Goal: Task Accomplishment & Management: Manage account settings

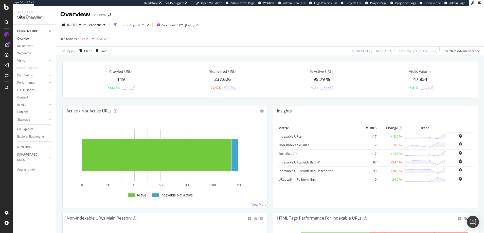
click at [87, 38] on icon at bounding box center [87, 38] width 4 height 5
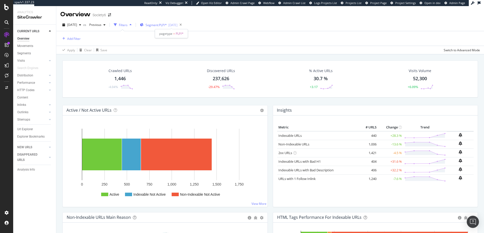
click at [162, 25] on span "Segment: PLP/*" at bounding box center [156, 25] width 21 height 4
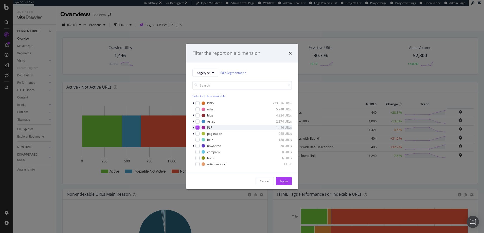
click at [198, 127] on icon "modal" at bounding box center [197, 127] width 2 height 3
click at [193, 127] on icon "modal" at bounding box center [194, 127] width 2 height 3
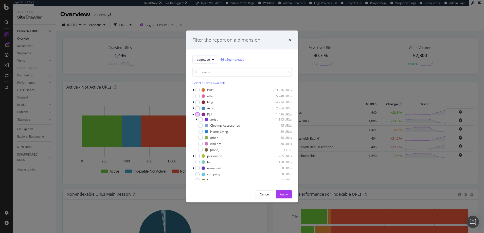
click at [61, 78] on div "Filter the report on a dimension pagetype Edit Segmentation Select all data ava…" at bounding box center [242, 116] width 484 height 233
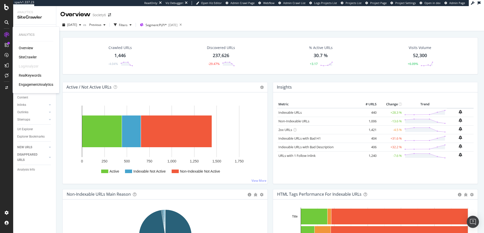
click at [31, 75] on div "RealKeywords" at bounding box center [30, 75] width 23 height 5
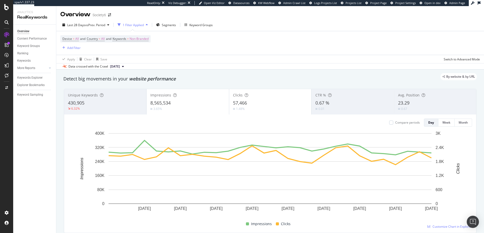
click at [6, 21] on icon at bounding box center [7, 22] width 4 height 4
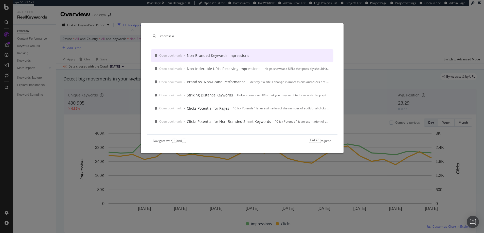
type input "impressio"
click at [309, 16] on div "impressio Open bookmark › Non-Branded Keywords Impressions Open bookmark › Non-…" at bounding box center [242, 116] width 484 height 233
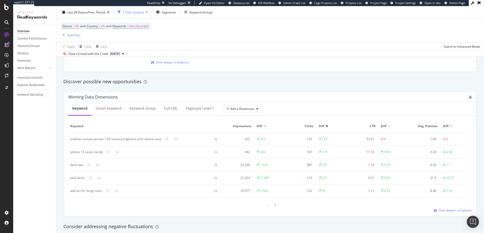
scroll to position [451, 0]
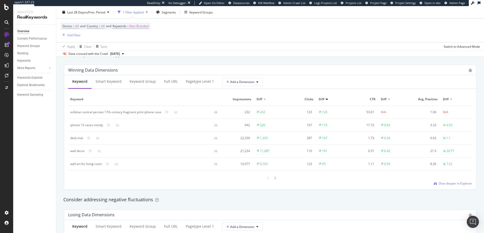
click at [6, 21] on icon at bounding box center [7, 22] width 4 height 4
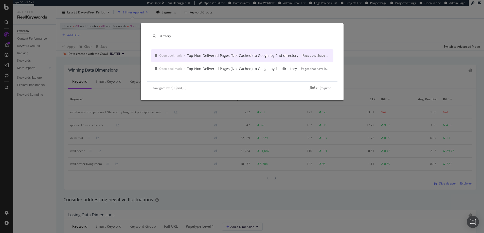
click at [164, 36] on input "dirctory" at bounding box center [245, 36] width 171 height 4
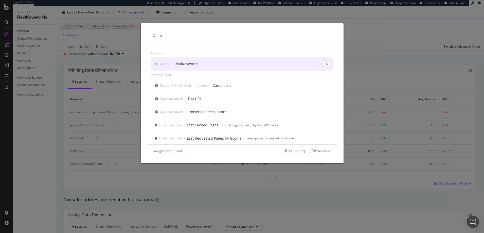
type input "d"
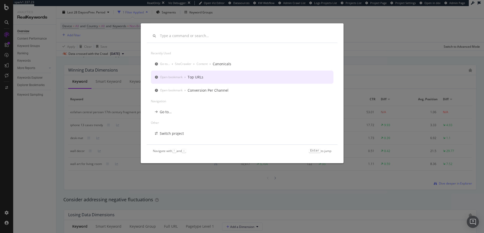
click at [194, 77] on div "Top URLs" at bounding box center [196, 77] width 16 height 5
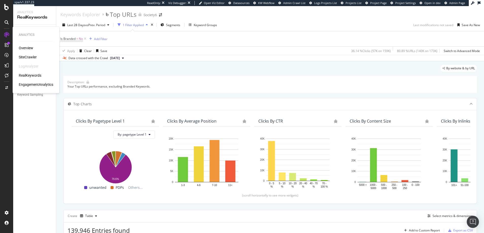
click at [32, 75] on div "RealKeywords" at bounding box center [30, 75] width 23 height 5
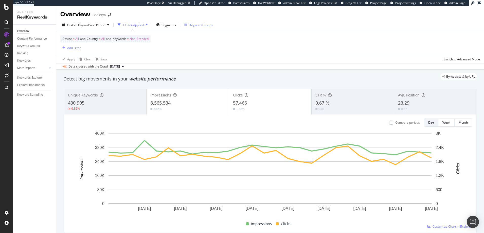
click at [191, 25] on div "Keyword Groups" at bounding box center [200, 25] width 23 height 4
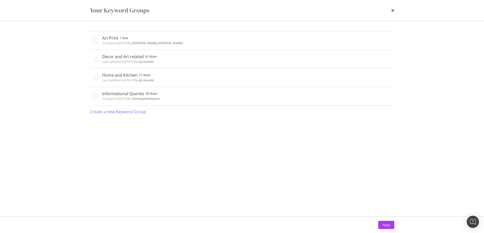
click at [83, 49] on div "Art Print 1 Rule Created on 2025 Sep 3rd by heidi.noonan Edit Delete Decor and …" at bounding box center [242, 118] width 325 height 195
click at [393, 11] on icon "times" at bounding box center [392, 10] width 3 height 4
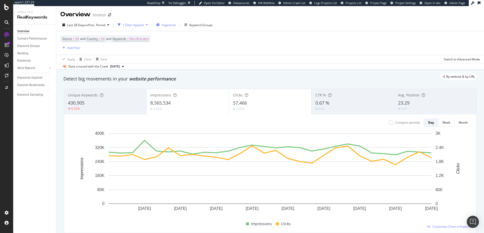
click at [168, 25] on span "Segments" at bounding box center [169, 25] width 14 height 4
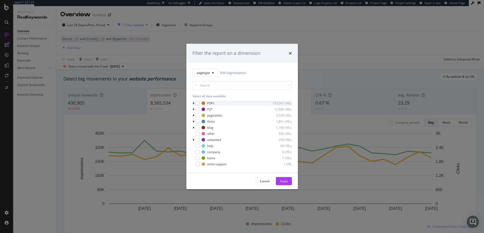
click at [193, 103] on icon "modal" at bounding box center [194, 102] width 2 height 3
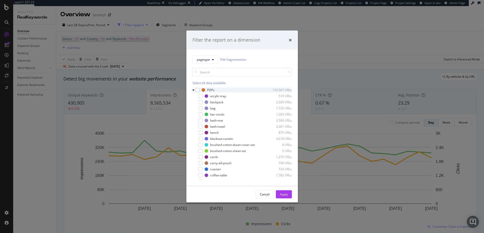
click at [193, 90] on icon "modal" at bounding box center [193, 89] width 2 height 3
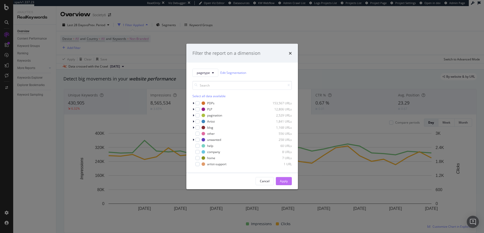
click at [284, 181] on div "Apply" at bounding box center [284, 181] width 8 height 4
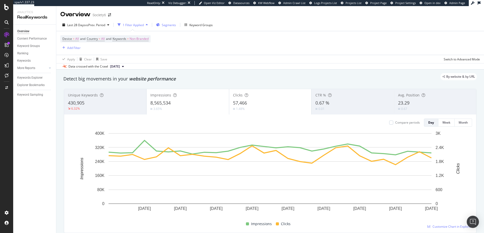
click at [167, 26] on span "Segments" at bounding box center [169, 25] width 14 height 4
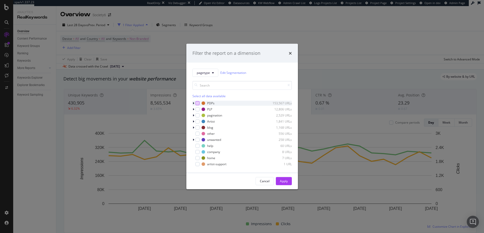
click at [198, 102] on div "modal" at bounding box center [198, 103] width 4 height 4
click at [285, 181] on div "Apply" at bounding box center [284, 181] width 8 height 4
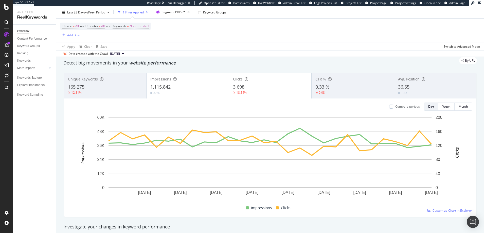
scroll to position [13, 0]
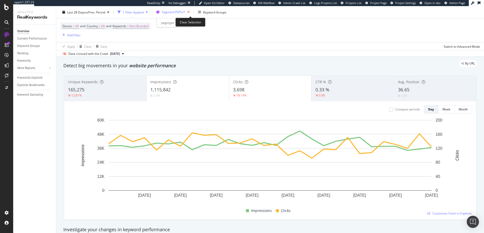
click at [190, 11] on icon "button" at bounding box center [188, 12] width 6 height 7
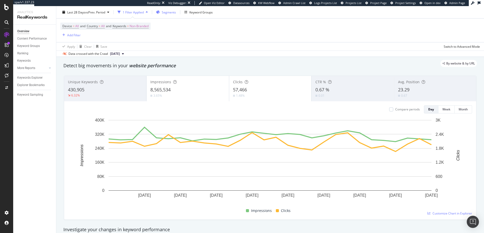
click at [169, 12] on span "Segments" at bounding box center [169, 12] width 14 height 4
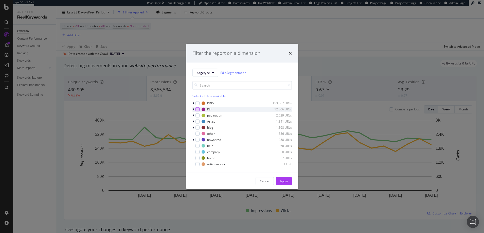
click at [198, 109] on div "modal" at bounding box center [198, 109] width 4 height 4
click at [283, 180] on div "Apply" at bounding box center [284, 181] width 8 height 4
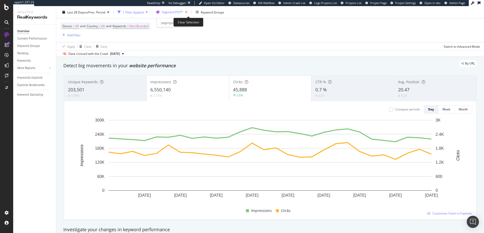
click at [189, 12] on icon "button" at bounding box center [186, 12] width 6 height 7
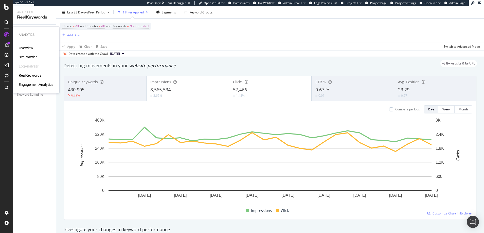
click at [29, 47] on div "Overview" at bounding box center [26, 47] width 14 height 5
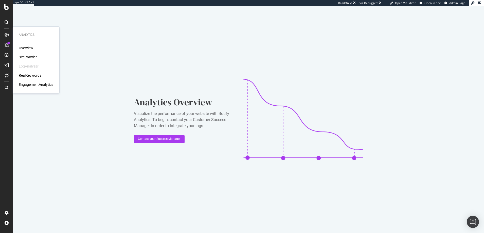
click at [27, 49] on div "Overview" at bounding box center [26, 47] width 14 height 5
click at [28, 56] on div "SiteCrawler" at bounding box center [28, 57] width 18 height 5
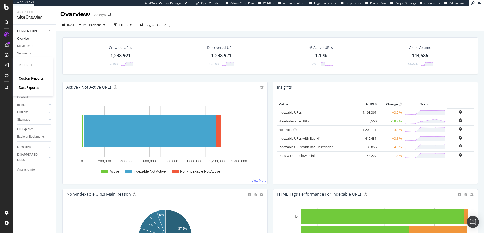
click at [29, 87] on div "DataExports" at bounding box center [29, 87] width 20 height 5
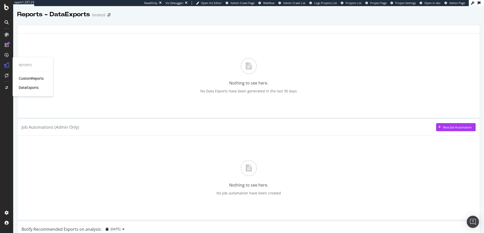
click at [27, 87] on div "DataExports" at bounding box center [29, 87] width 20 height 5
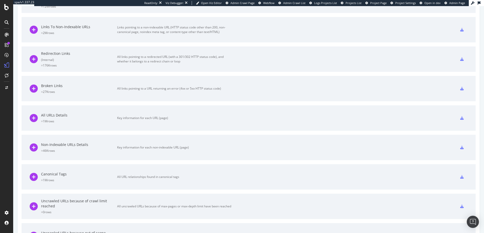
scroll to position [285, 0]
click at [34, 115] on icon at bounding box center [34, 116] width 8 height 8
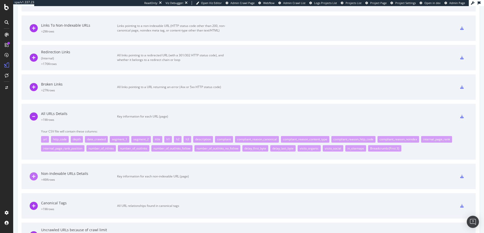
click at [34, 175] on icon at bounding box center [34, 176] width 8 height 8
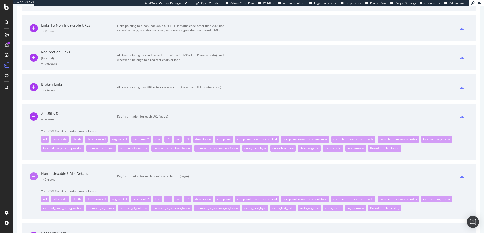
click at [34, 175] on icon at bounding box center [34, 176] width 8 height 8
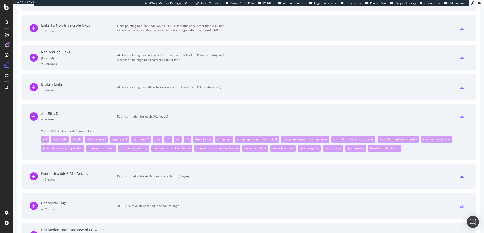
click at [462, 116] on icon at bounding box center [462, 117] width 4 height 4
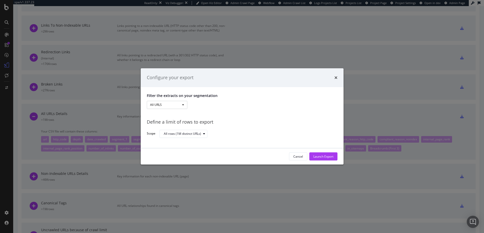
click at [184, 104] on button "All URLS" at bounding box center [167, 105] width 41 height 8
click at [156, 128] on link "Params" at bounding box center [167, 128] width 41 height 7
click at [200, 105] on div "modal" at bounding box center [248, 105] width 114 height 8
click at [185, 103] on button "Params" at bounding box center [167, 105] width 41 height 8
click at [157, 114] on link "All URLS" at bounding box center [167, 114] width 41 height 7
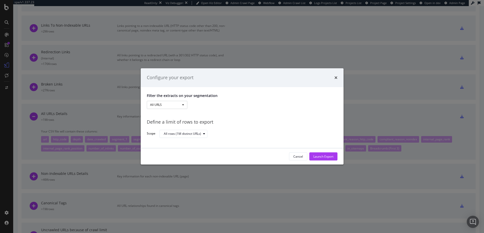
click at [162, 106] on button "All URLS" at bounding box center [167, 105] width 41 height 8
click at [160, 121] on link "Pagetype" at bounding box center [167, 121] width 41 height 7
click at [200, 104] on div "modal" at bounding box center [248, 105] width 114 height 8
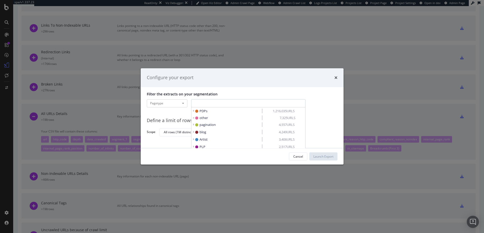
scroll to position [0, 0]
click at [194, 112] on icon "modal" at bounding box center [194, 112] width 2 height 3
click at [301, 155] on div "Cancel" at bounding box center [298, 156] width 10 height 4
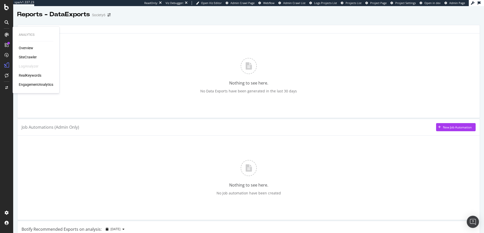
click at [27, 57] on div "SiteCrawler" at bounding box center [28, 57] width 18 height 5
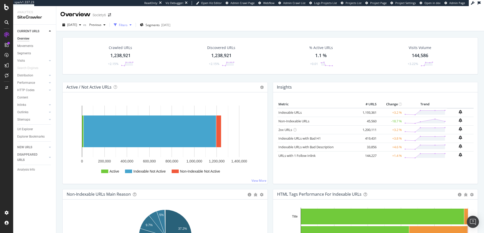
click at [128, 25] on div "Filters" at bounding box center [123, 25] width 9 height 4
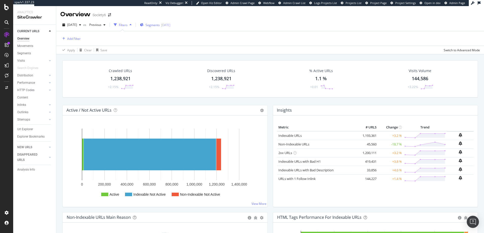
click at [160, 24] on span "Segments" at bounding box center [153, 25] width 14 height 4
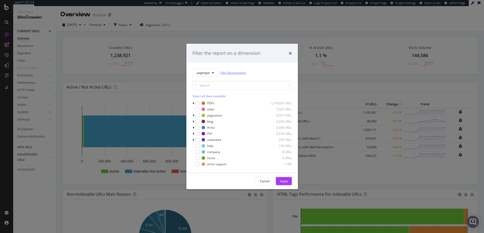
click at [232, 72] on link "Edit Segmentation" at bounding box center [233, 72] width 26 height 5
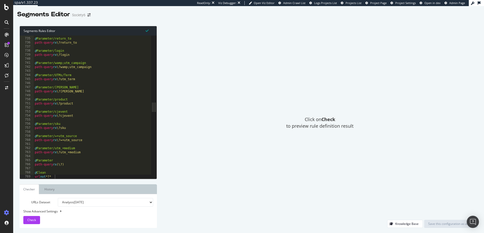
scroll to position [2977, 0]
type textarea "url not *?*"
click at [71, 177] on div "@ Parameter/return_to path-query rx \?return_to @ Parameter/login path-query rx…" at bounding box center [93, 107] width 118 height 151
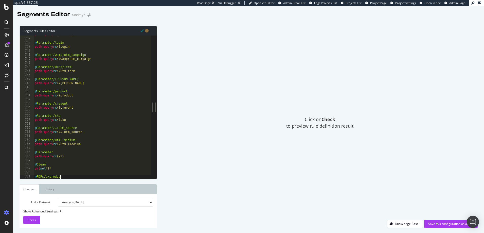
scroll to position [0, 2]
click at [49, 177] on div "path-query rx \?return_to @ Parameter/login path-query rx \?login @ Parameter/w…" at bounding box center [93, 107] width 118 height 151
type textarea "@PDPs/products"
click at [63, 177] on div "path-query rx \?return_to @ Parameter/login path-query rx \?login @ Parameter/w…" at bounding box center [93, 107] width 118 height 151
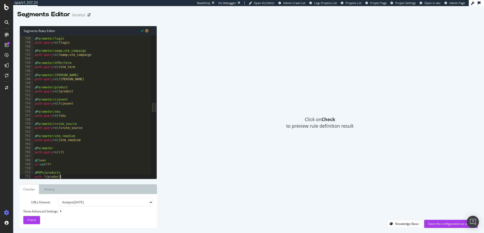
type textarea "path */products"
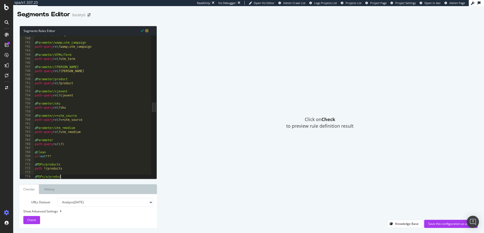
scroll to position [0, 2]
type textarea "@PDPs/a/products"
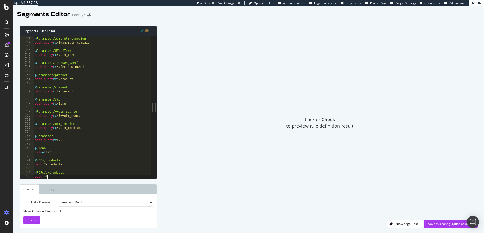
scroll to position [0, 1]
click at [46, 164] on div "@ Parameter/wamp;utm_campaign path-query rx \?wamp;utm_campaign @ Parameter/UTM…" at bounding box center [93, 107] width 118 height 151
drag, startPoint x: 44, startPoint y: 160, endPoint x: 38, endPoint y: 160, distance: 6.3
click at [38, 160] on div "@ Parameter/wamp;utm_campaign path-query rx \?wamp;utm_campaign @ Parameter/UTM…" at bounding box center [93, 107] width 118 height 151
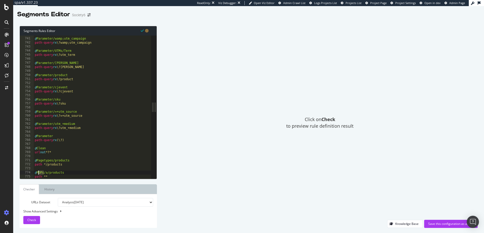
drag, startPoint x: 44, startPoint y: 172, endPoint x: 38, endPoint y: 172, distance: 5.6
click at [38, 172] on div "@ Parameter/wamp;utm_campaign path-query rx \?wamp;utm_campaign @ Parameter/UTM…" at bounding box center [93, 107] width 118 height 151
drag, startPoint x: 74, startPoint y: 173, endPoint x: 55, endPoint y: 173, distance: 19.8
click at [55, 173] on div "@ Parameter/wamp;utm_campaign path-query rx \?wamp;utm_campaign @ Parameter/UTM…" at bounding box center [93, 107] width 118 height 151
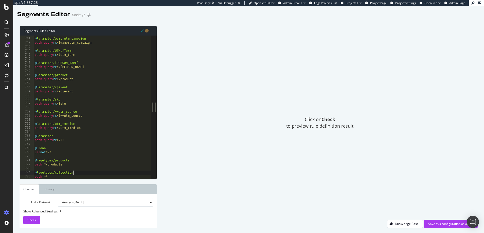
scroll to position [0, 3]
click at [47, 177] on div "@ Parameter/wamp;utm_campaign path-query rx \?wamp;utm_campaign @ Parameter/UTM…" at bounding box center [93, 107] width 118 height 151
type textarea "path *"
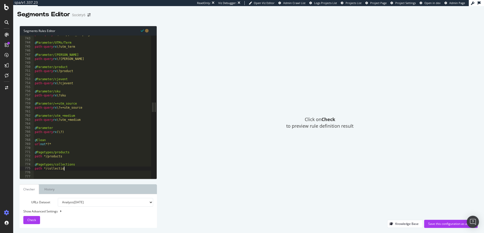
scroll to position [0, 2]
type textarea "path */collections"
type textarea "@pagetypes/story"
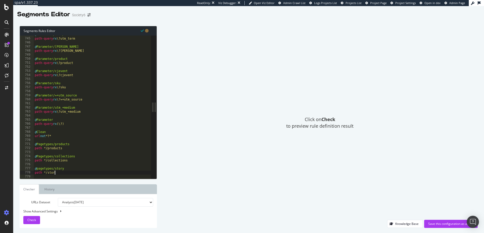
scroll to position [0, 2]
type textarea "path */story"
click at [31, 220] on span "Check" at bounding box center [31, 220] width 9 height 4
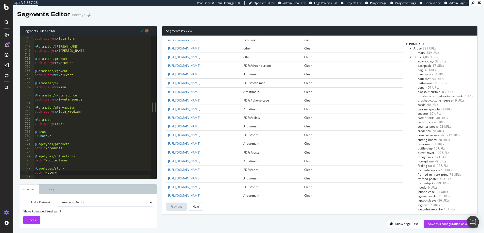
scroll to position [0, 0]
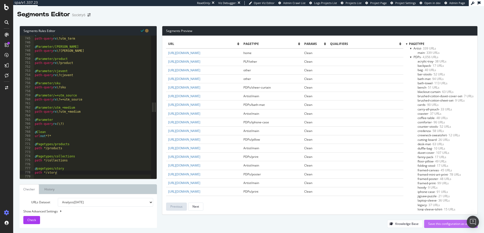
click at [449, 223] on div "Save this configuration as active" at bounding box center [450, 223] width 45 height 4
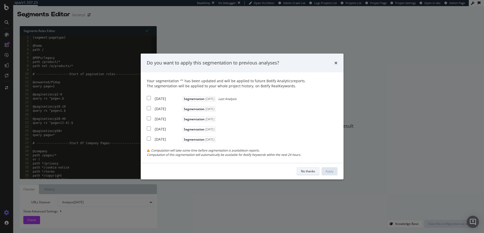
click at [308, 171] on div "No thanks" at bounding box center [308, 171] width 14 height 4
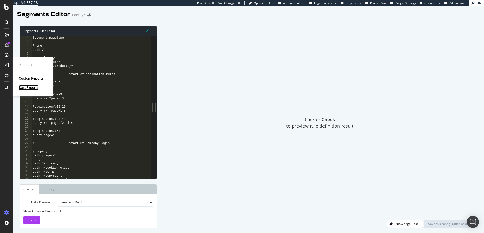
click at [26, 87] on div "DataExports" at bounding box center [29, 87] width 20 height 5
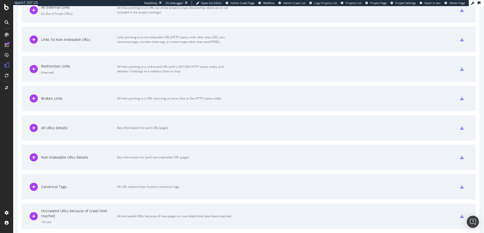
scroll to position [341, 0]
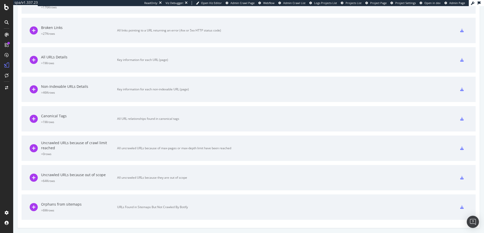
click at [463, 60] on icon at bounding box center [462, 60] width 4 height 4
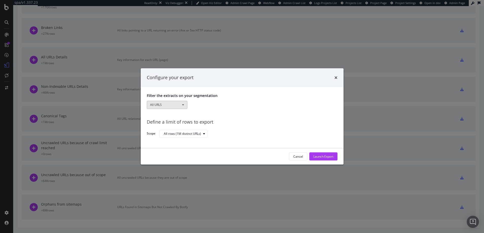
click at [182, 104] on span "modal" at bounding box center [183, 104] width 2 height 1
click at [159, 121] on link "Pagetype" at bounding box center [167, 121] width 40 height 7
click at [196, 103] on div "modal" at bounding box center [248, 105] width 114 height 8
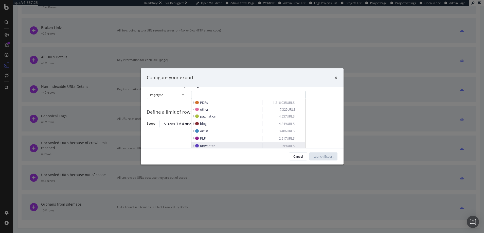
scroll to position [7, 0]
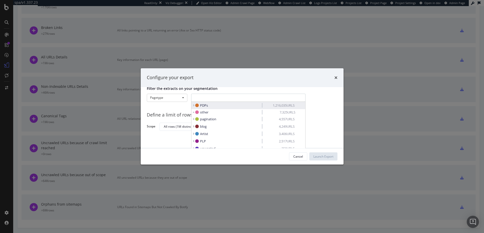
click at [193, 105] on icon "modal" at bounding box center [194, 106] width 2 height 4
click at [194, 104] on icon "modal" at bounding box center [194, 106] width 2 height 4
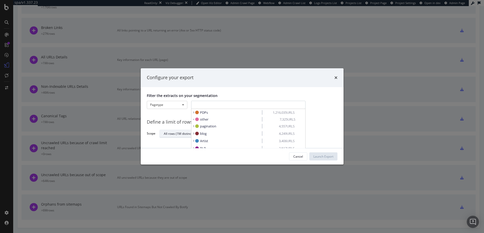
click at [165, 134] on div "Filter the extracts on your segmentation Pagetype All URLS Pagetype Params PDPs…" at bounding box center [242, 117] width 203 height 61
click at [164, 105] on button "Pagetype" at bounding box center [167, 105] width 41 height 8
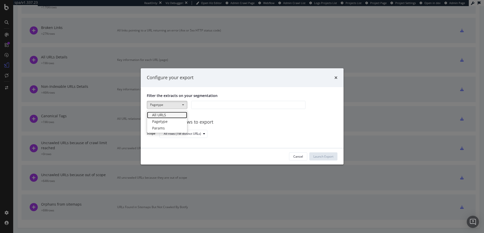
click at [159, 114] on link "All URLS" at bounding box center [167, 115] width 40 height 7
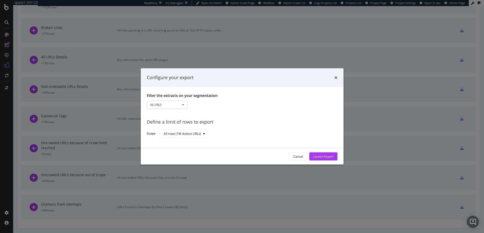
click at [199, 106] on div "All URLS All URLS Pagetype Params" at bounding box center [242, 105] width 191 height 9
click at [168, 105] on button "All URLS" at bounding box center [167, 105] width 41 height 8
click at [159, 127] on link "Params" at bounding box center [167, 128] width 40 height 7
click at [159, 106] on button "Params" at bounding box center [167, 105] width 41 height 8
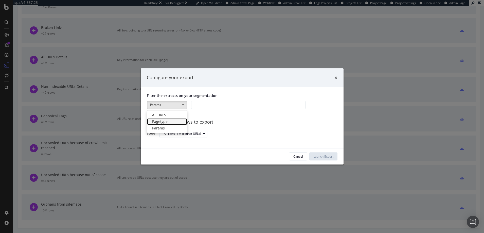
click at [160, 120] on link "Pagetype" at bounding box center [167, 121] width 40 height 7
click at [198, 104] on div "modal" at bounding box center [248, 105] width 114 height 8
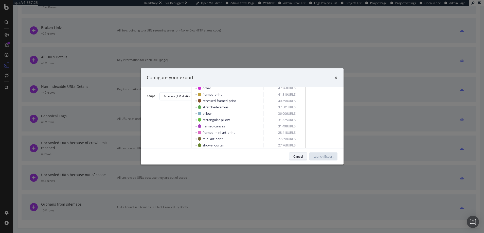
type input "product"
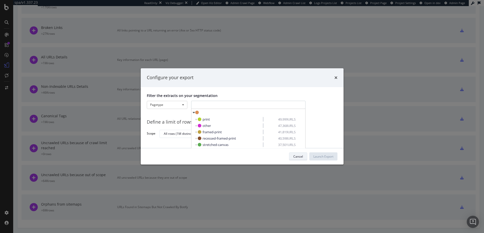
click at [299, 157] on div "Cancel" at bounding box center [298, 156] width 10 height 4
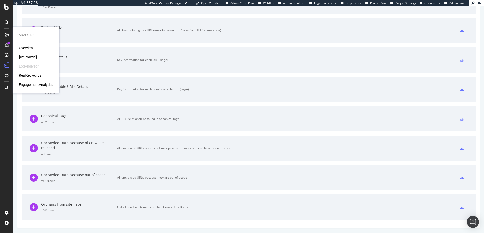
click at [30, 57] on div "SiteCrawler" at bounding box center [28, 57] width 18 height 5
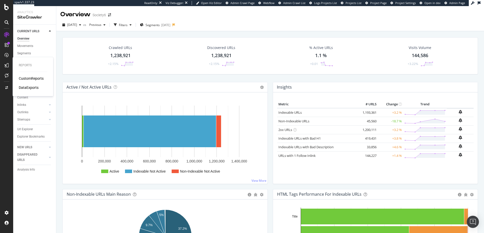
click at [7, 65] on icon at bounding box center [7, 65] width 4 height 4
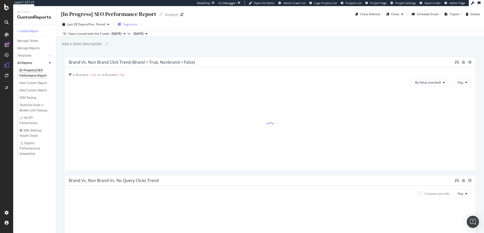
click at [128, 24] on span "Segments" at bounding box center [130, 24] width 14 height 4
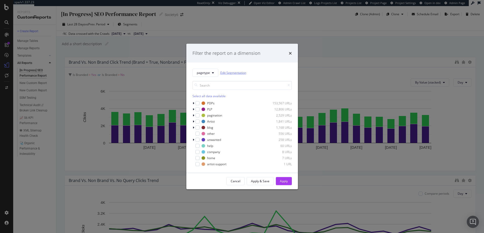
click at [232, 73] on link "Edit Segmentation" at bounding box center [233, 72] width 26 height 5
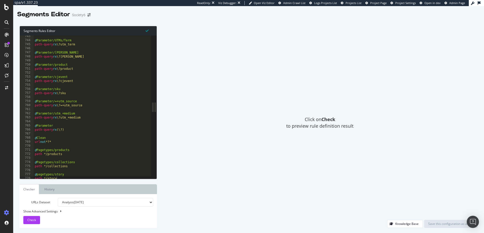
scroll to position [3014, 0]
drag, startPoint x: 53, startPoint y: 149, endPoint x: 38, endPoint y: 148, distance: 15.0
click at [38, 148] on div "@ Parameter/UTMs/Term path-query rx \?utm_term @ Parameter/ana path-query rx \?…" at bounding box center [93, 107] width 118 height 151
drag, startPoint x: 54, startPoint y: 161, endPoint x: 39, endPoint y: 161, distance: 14.5
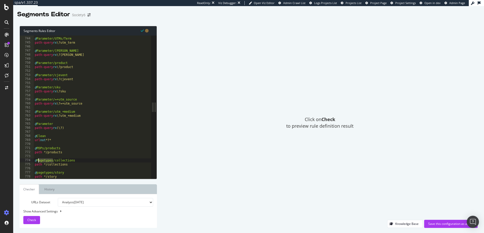
click at [39, 161] on div "@ Parameter/UTMs/Term path-query rx \?utm_term @ Parameter/ana path-query rx \?…" at bounding box center [93, 107] width 118 height 151
drag, startPoint x: 53, startPoint y: 173, endPoint x: 37, endPoint y: 172, distance: 16.2
click at [37, 172] on div "@ Parameter/UTMs/Term path-query rx \?utm_term @ Parameter/ana path-query rx \?…" at bounding box center [93, 107] width 118 height 151
type textarea "@PDPs/story"
click at [439, 223] on div "Save this configuration as active" at bounding box center [450, 223] width 45 height 4
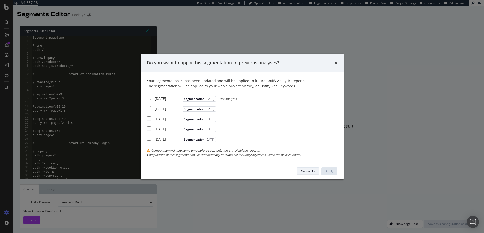
click at [311, 171] on div "No thanks" at bounding box center [308, 171] width 14 height 4
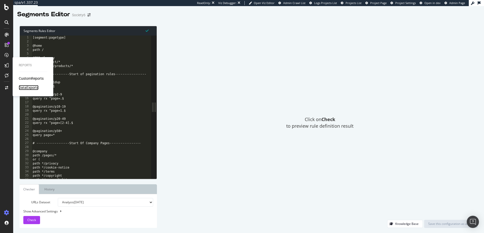
click at [29, 87] on div "DataExports" at bounding box center [29, 87] width 20 height 5
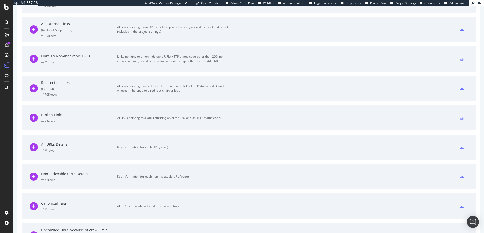
scroll to position [256, 0]
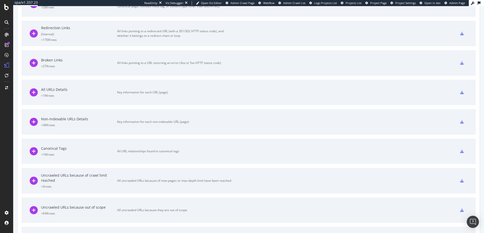
scroll to position [341, 0]
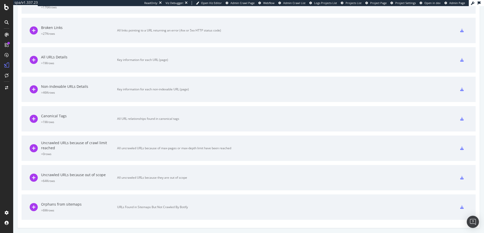
click at [462, 59] on icon at bounding box center [462, 60] width 4 height 4
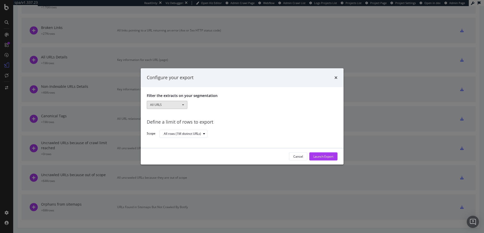
click at [183, 105] on span "modal" at bounding box center [183, 104] width 2 height 1
click at [158, 121] on link "Pagetype" at bounding box center [167, 121] width 40 height 7
click at [197, 105] on div "modal" at bounding box center [248, 105] width 114 height 8
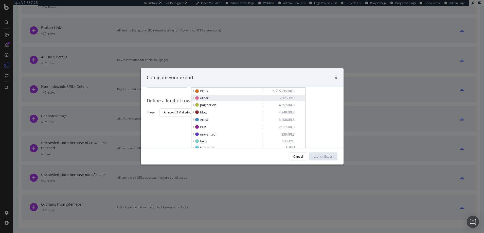
scroll to position [0, 0]
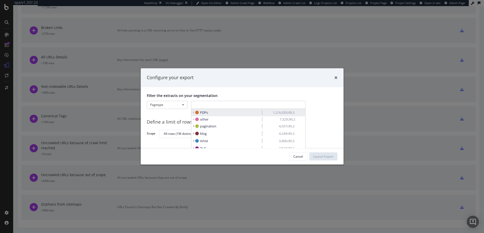
click at [193, 112] on icon "modal" at bounding box center [194, 113] width 2 height 4
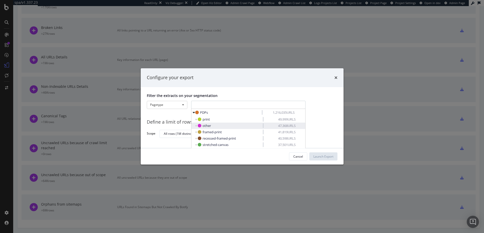
click at [207, 125] on span "other" at bounding box center [207, 126] width 8 height 5
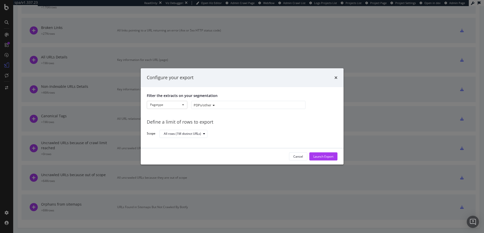
click at [218, 104] on div "PDPs/other" at bounding box center [248, 105] width 114 height 8
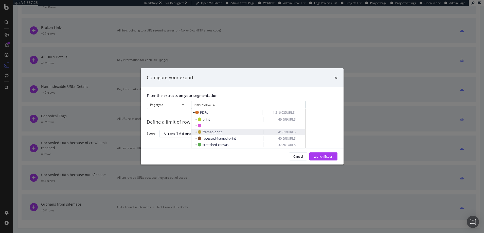
click at [209, 131] on span "framed-print" at bounding box center [212, 132] width 19 height 5
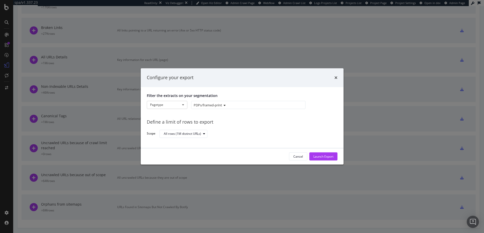
click at [202, 106] on span "PDPs/framed-print" at bounding box center [208, 105] width 28 height 5
click at [298, 156] on div "Cancel" at bounding box center [298, 156] width 10 height 4
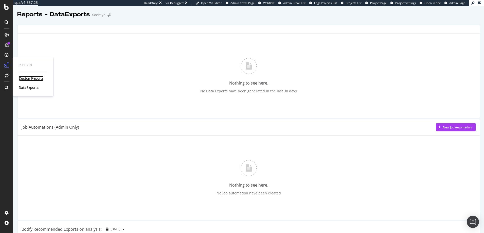
click at [26, 79] on div "CustomReports" at bounding box center [31, 78] width 25 height 5
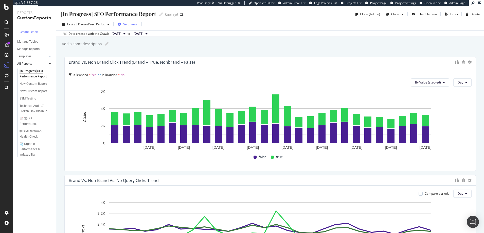
click at [130, 25] on span "Segments" at bounding box center [130, 24] width 14 height 4
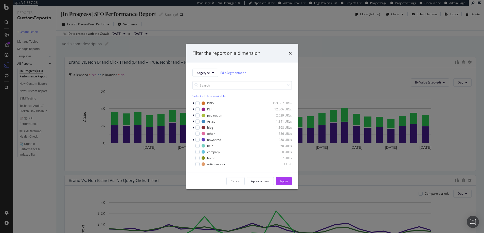
click at [228, 73] on link "Edit Segmentation" at bounding box center [233, 72] width 26 height 5
click at [238, 182] on div "Cancel" at bounding box center [236, 181] width 10 height 4
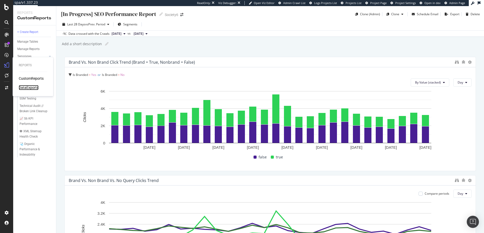
click at [25, 86] on div "DataExports" at bounding box center [29, 87] width 20 height 5
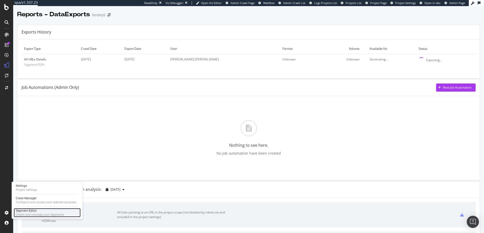
click at [23, 210] on div "Segment Editor" at bounding box center [40, 210] width 48 height 4
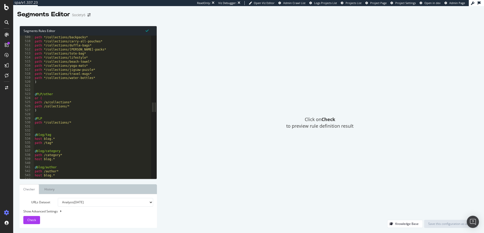
scroll to position [2066, 0]
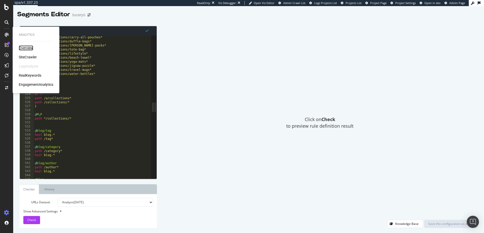
click at [28, 47] on div "Overview" at bounding box center [26, 47] width 14 height 5
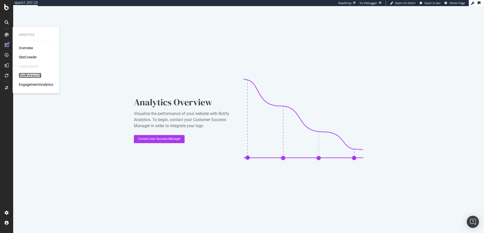
click at [30, 75] on div "RealKeywords" at bounding box center [30, 75] width 23 height 5
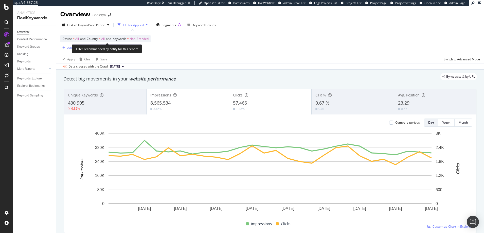
click at [141, 39] on span "Non-Branded" at bounding box center [139, 38] width 19 height 7
click at [143, 50] on icon "button" at bounding box center [144, 50] width 2 height 3
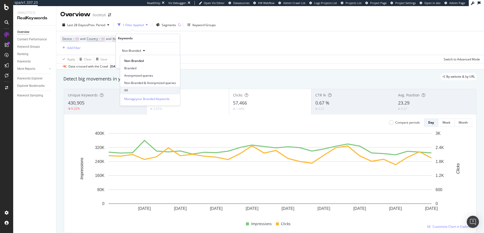
click at [127, 90] on span "All" at bounding box center [150, 90] width 52 height 5
click at [172, 62] on div "Apply" at bounding box center [172, 61] width 8 height 4
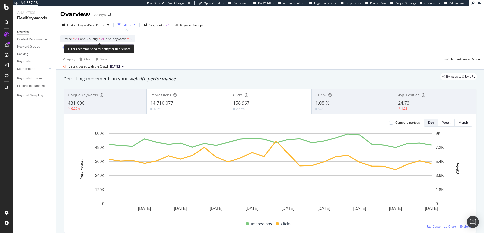
click at [133, 38] on span "All" at bounding box center [132, 38] width 4 height 7
click at [128, 49] on icon "button" at bounding box center [129, 50] width 2 height 3
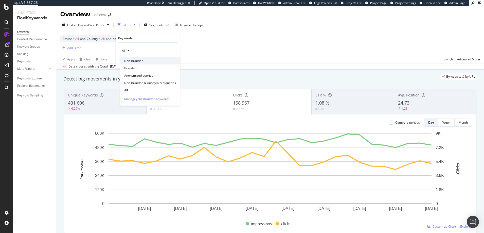
click at [131, 61] on span "Non-Branded" at bounding box center [150, 61] width 52 height 5
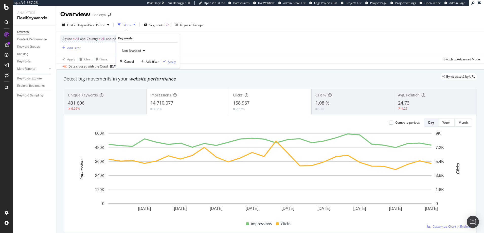
click at [172, 61] on div "Apply" at bounding box center [172, 61] width 8 height 4
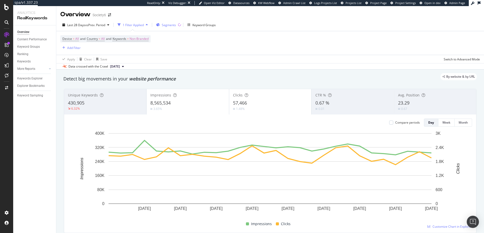
click at [172, 25] on span "Segments" at bounding box center [169, 25] width 14 height 4
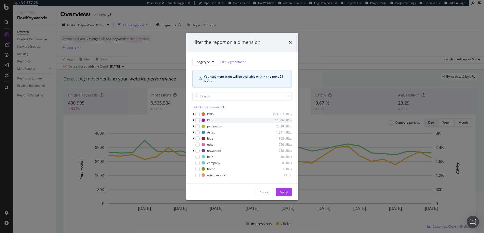
click at [194, 120] on icon "modal" at bounding box center [194, 119] width 2 height 3
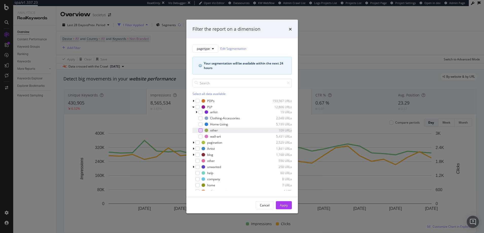
click at [201, 130] on div "modal" at bounding box center [201, 130] width 4 height 4
click at [194, 101] on icon "modal" at bounding box center [194, 100] width 2 height 3
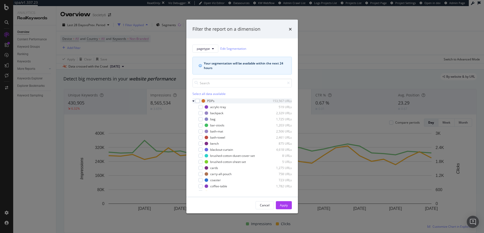
click at [193, 101] on icon "modal" at bounding box center [193, 100] width 2 height 3
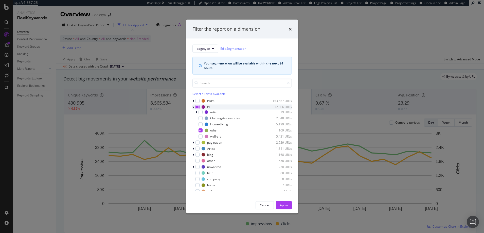
click at [198, 107] on icon "modal" at bounding box center [197, 106] width 2 height 3
click at [285, 204] on div "Apply" at bounding box center [284, 205] width 8 height 4
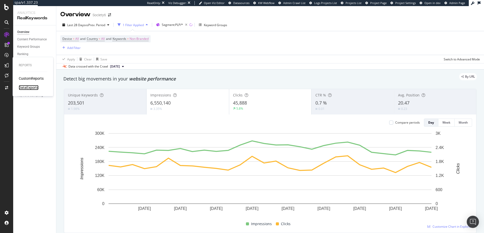
click at [28, 87] on div "DataExports" at bounding box center [29, 87] width 20 height 5
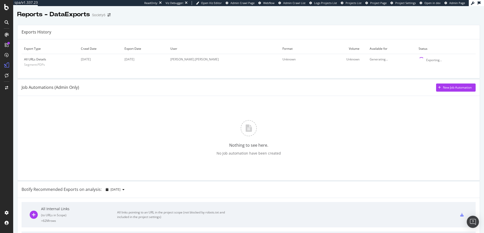
click at [426, 60] on div "Exporting..." at bounding box center [434, 60] width 16 height 4
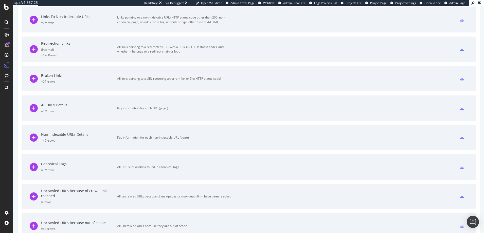
scroll to position [302, 0]
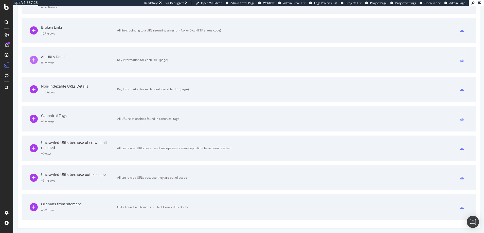
click at [34, 60] on icon at bounding box center [34, 60] width 8 height 8
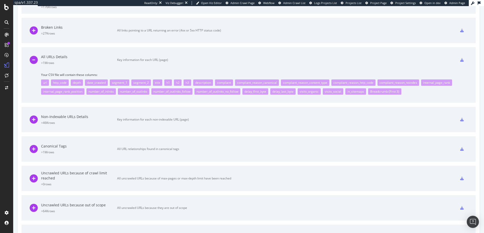
click at [463, 60] on icon at bounding box center [462, 60] width 4 height 4
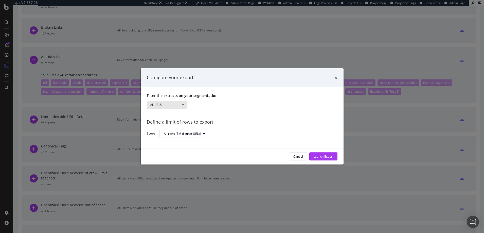
click at [183, 103] on button "All URLS" at bounding box center [167, 105] width 41 height 8
click at [161, 121] on link "Pagetype" at bounding box center [167, 121] width 40 height 7
click at [200, 106] on div "modal" at bounding box center [248, 105] width 114 height 8
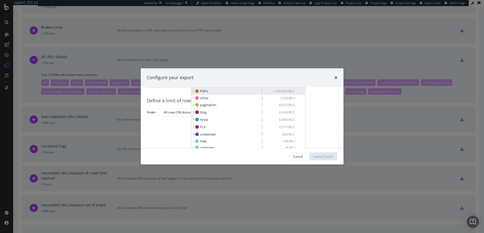
scroll to position [22, 0]
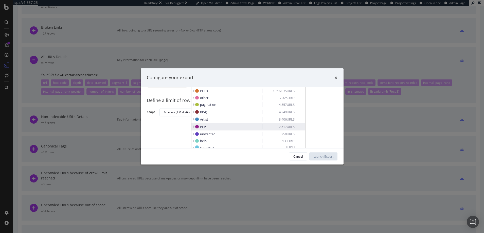
click at [194, 126] on icon "modal" at bounding box center [194, 127] width 2 height 4
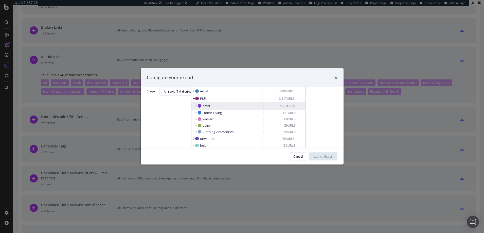
scroll to position [45, 0]
click at [196, 102] on icon "modal" at bounding box center [196, 103] width 2 height 4
click at [209, 110] on span "Home-Living" at bounding box center [212, 109] width 19 height 5
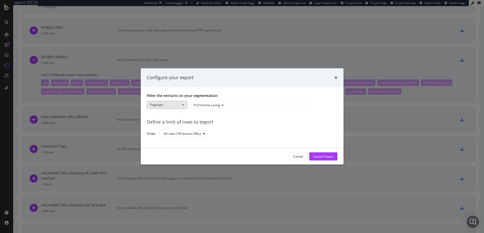
click at [183, 104] on span "modal" at bounding box center [183, 104] width 2 height 1
click at [159, 121] on link "Pagetype" at bounding box center [167, 121] width 40 height 7
click at [203, 105] on span "PLP/Home-Living" at bounding box center [207, 105] width 26 height 5
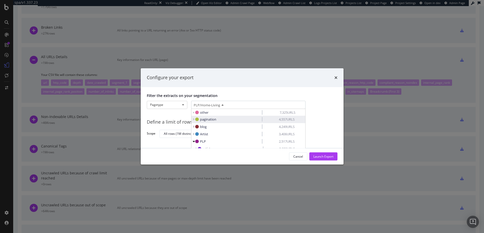
scroll to position [8, 0]
click at [198, 140] on icon "modal" at bounding box center [197, 141] width 4 height 4
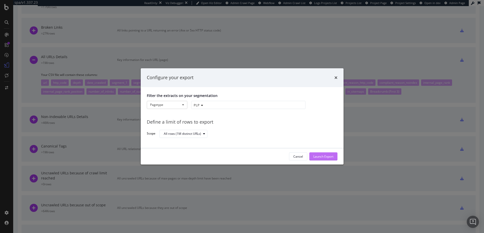
click at [323, 155] on div "Launch Export" at bounding box center [323, 156] width 20 height 4
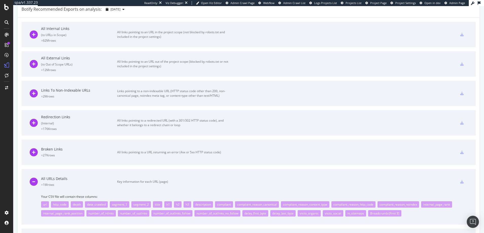
scroll to position [0, 0]
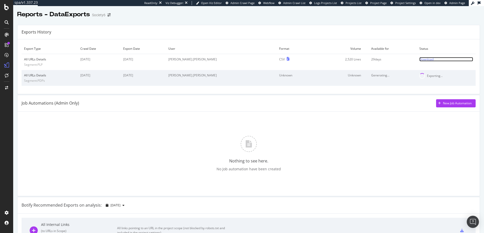
click at [420, 59] on div "Download" at bounding box center [426, 59] width 14 height 4
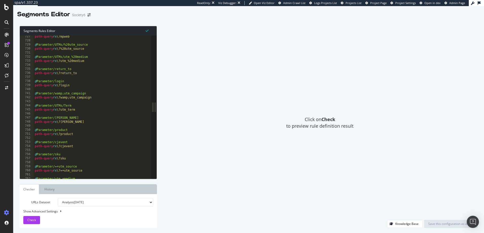
scroll to position [3014, 0]
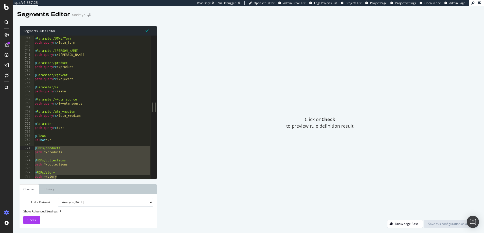
drag, startPoint x: 59, startPoint y: 177, endPoint x: 32, endPoint y: 149, distance: 38.7
click at [32, 149] on div "path */story 743 744 745 746 747 748 749 750 751 752 753 754 755 756 757 758 75…" at bounding box center [85, 107] width 131 height 143
type textarea "@PDPs/products path */products"
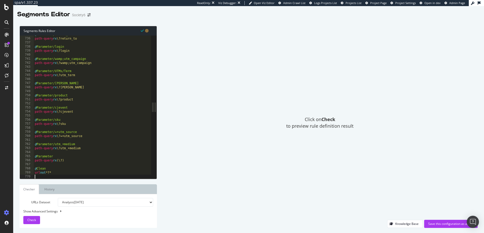
type textarea "url not *?*"
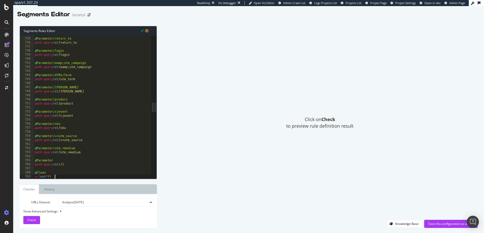
scroll to position [2977, 0]
click at [452, 223] on div "Save this configuration as active" at bounding box center [450, 223] width 45 height 4
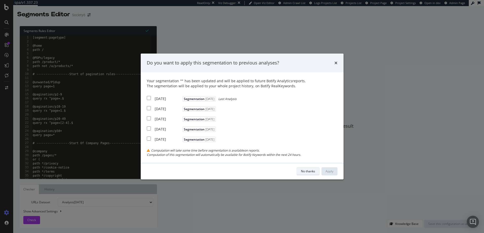
click at [311, 171] on div "No thanks" at bounding box center [308, 171] width 14 height 4
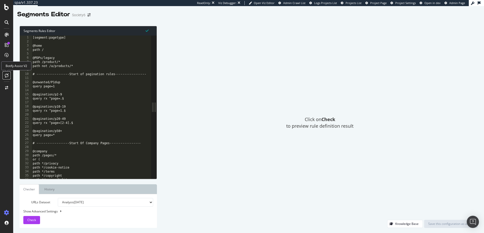
click at [7, 76] on icon at bounding box center [7, 75] width 4 height 4
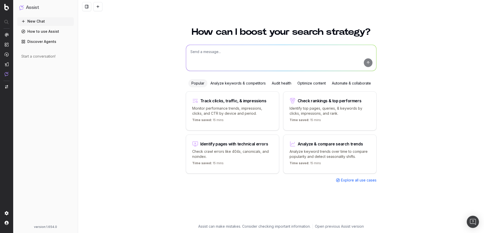
click at [204, 54] on textarea at bounding box center [281, 58] width 190 height 26
click at [287, 83] on div "Audit health" at bounding box center [282, 83] width 26 height 8
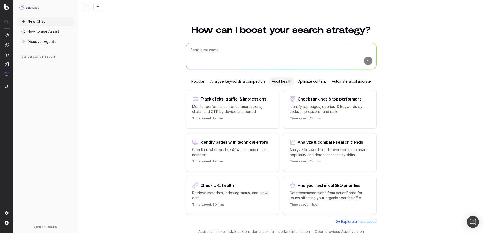
scroll to position [7, 0]
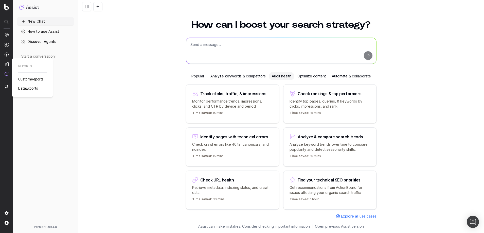
click at [29, 87] on span "DataExports" at bounding box center [28, 88] width 20 height 4
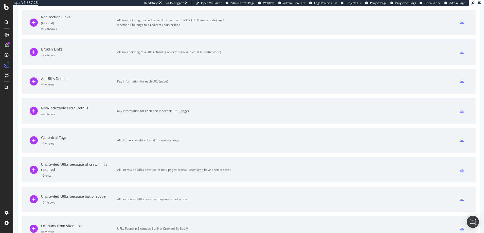
scroll to position [320, 0]
click at [462, 80] on icon at bounding box center [462, 81] width 4 height 4
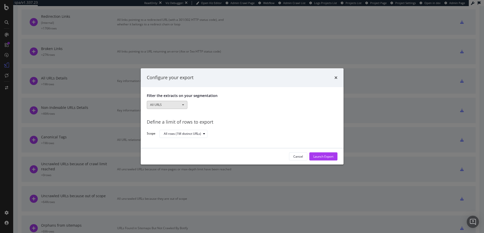
click at [182, 104] on span "modal" at bounding box center [183, 104] width 2 height 1
click at [161, 121] on link "Pagetype" at bounding box center [167, 121] width 40 height 7
click at [184, 104] on span "modal" at bounding box center [183, 104] width 2 height 1
click at [157, 129] on link "Params" at bounding box center [167, 128] width 40 height 7
click at [199, 106] on div "modal" at bounding box center [248, 105] width 114 height 8
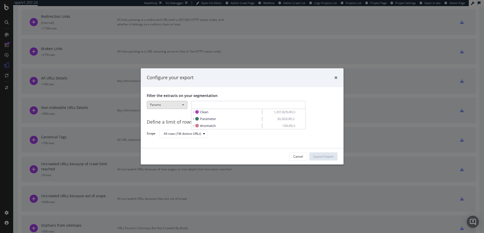
click at [171, 106] on button "Params" at bounding box center [167, 105] width 41 height 8
click at [162, 121] on link "Pagetype" at bounding box center [167, 121] width 40 height 7
click at [198, 105] on div "modal" at bounding box center [248, 105] width 114 height 8
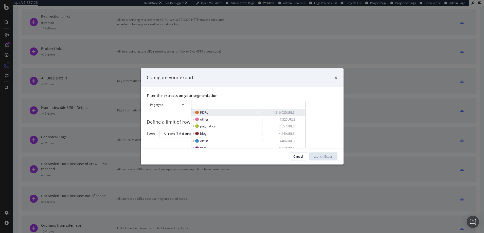
click at [201, 112] on span "PDPs" at bounding box center [204, 112] width 8 height 5
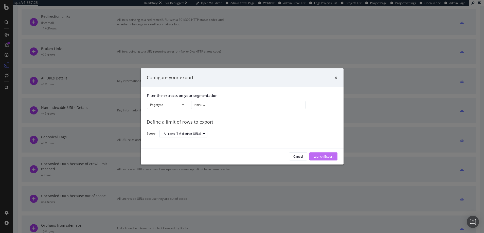
click at [323, 156] on div "Launch Export" at bounding box center [323, 156] width 20 height 4
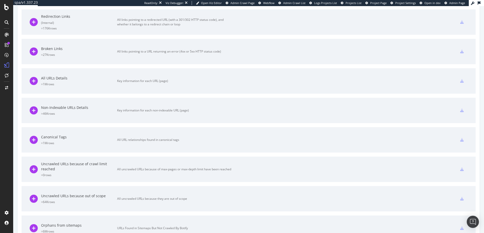
scroll to position [0, 0]
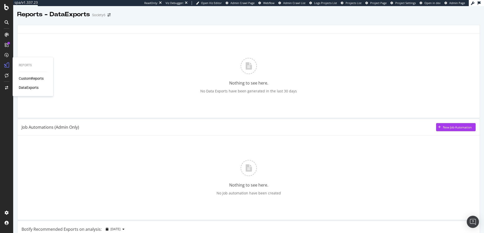
click at [24, 64] on div "Reports" at bounding box center [33, 65] width 28 height 4
click at [110, 78] on div "Nothing to see here. No Data Exports have been generated in the last 30 days" at bounding box center [249, 76] width 454 height 76
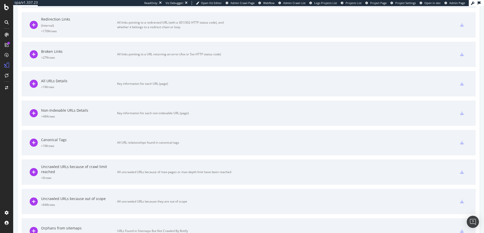
scroll to position [341, 0]
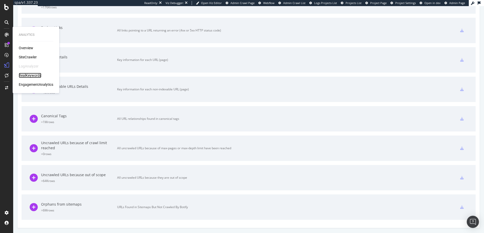
click at [31, 75] on div "RealKeywords" at bounding box center [30, 75] width 23 height 5
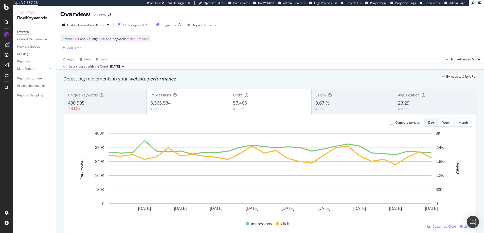
click at [169, 25] on span "Segments" at bounding box center [169, 25] width 14 height 4
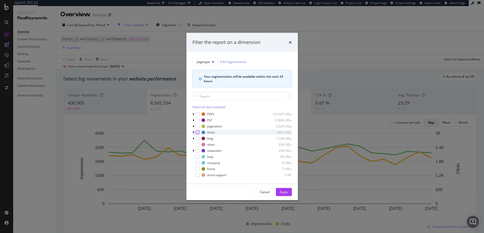
click at [197, 132] on div "modal" at bounding box center [198, 132] width 4 height 4
click at [284, 190] on div "Apply" at bounding box center [284, 192] width 8 height 4
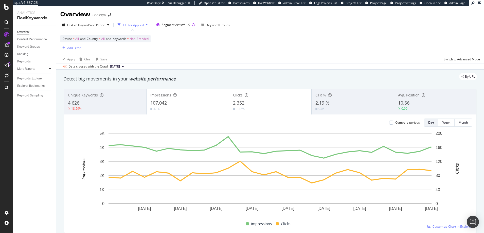
click at [50, 68] on icon at bounding box center [50, 68] width 2 height 3
click at [27, 97] on div "Structure" at bounding box center [26, 98] width 12 height 5
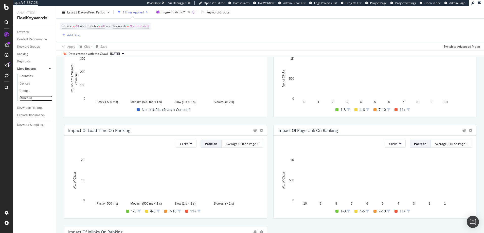
scroll to position [14, 0]
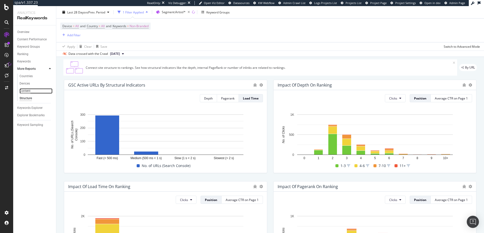
click at [25, 91] on div "Content" at bounding box center [25, 90] width 11 height 5
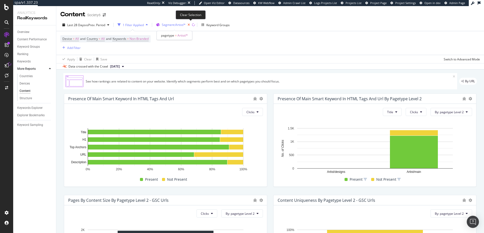
click at [191, 24] on icon "button" at bounding box center [189, 24] width 6 height 7
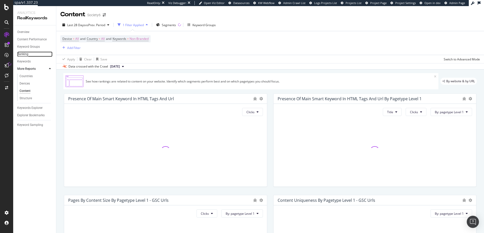
click at [22, 53] on div "Ranking" at bounding box center [22, 53] width 11 height 5
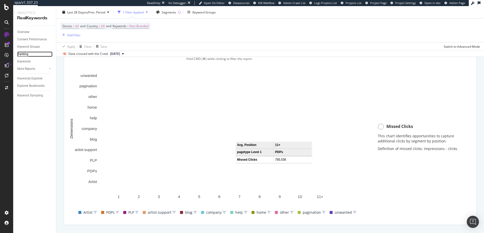
scroll to position [367, 0]
